Goal: Browse casually

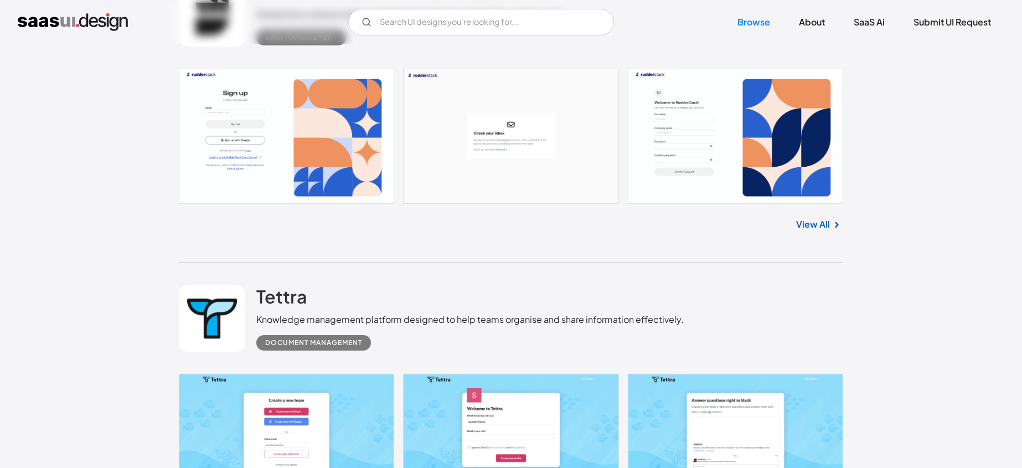
scroll to position [6994, 0]
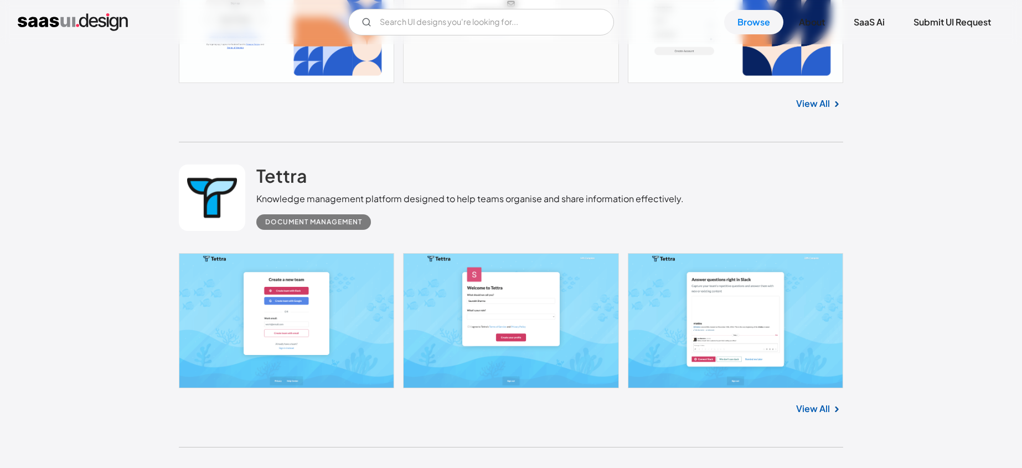
click at [830, 402] on img at bounding box center [836, 408] width 13 height 13
click at [823, 402] on link "View All" at bounding box center [813, 408] width 34 height 13
